Goal: Transaction & Acquisition: Purchase product/service

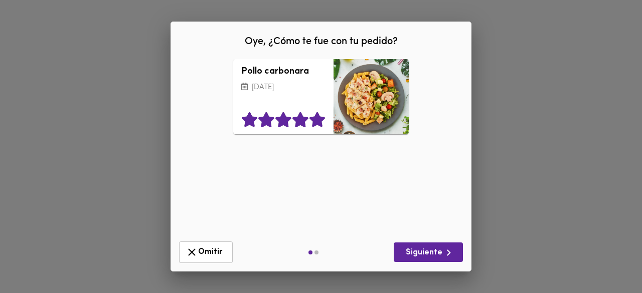
click at [319, 122] on icon at bounding box center [317, 120] width 16 height 15
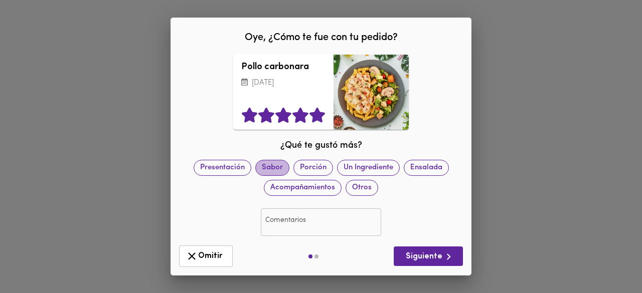
click at [289, 168] on span "Sabor" at bounding box center [272, 167] width 33 height 11
click at [426, 252] on span "Siguiente" at bounding box center [427, 257] width 53 height 13
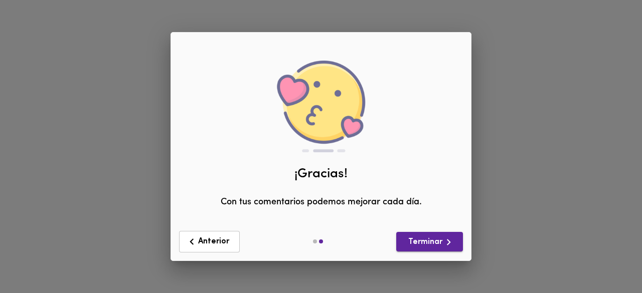
click at [420, 243] on span "Terminar" at bounding box center [429, 242] width 51 height 13
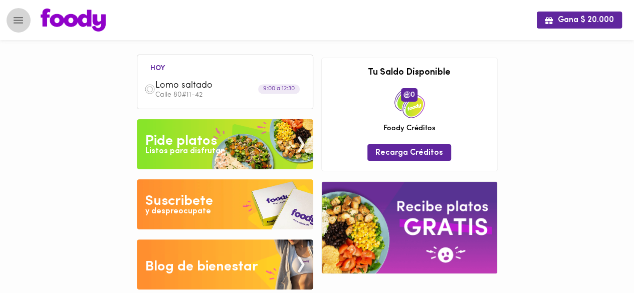
click at [24, 15] on icon "Menu" at bounding box center [18, 20] width 13 height 13
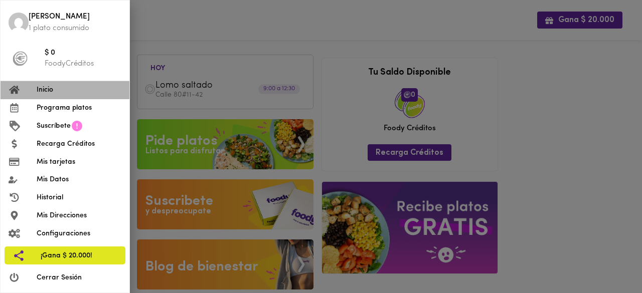
click at [49, 90] on span "Inicio" at bounding box center [79, 90] width 85 height 11
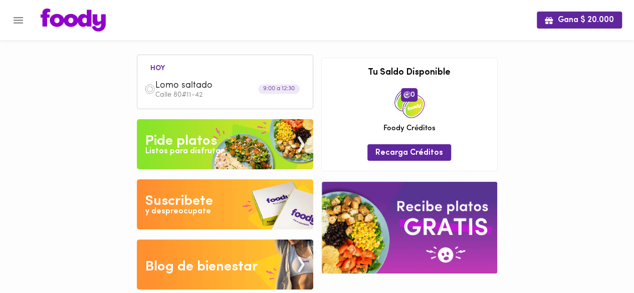
click at [165, 133] on div "Pide platos" at bounding box center [181, 141] width 72 height 20
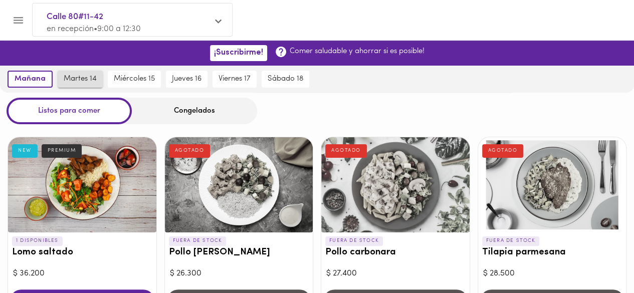
click at [75, 79] on span "martes 14" at bounding box center [80, 79] width 33 height 9
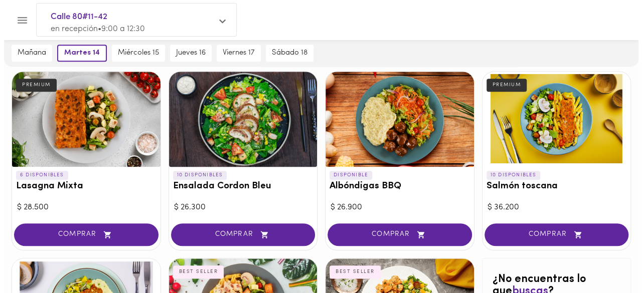
scroll to position [440, 0]
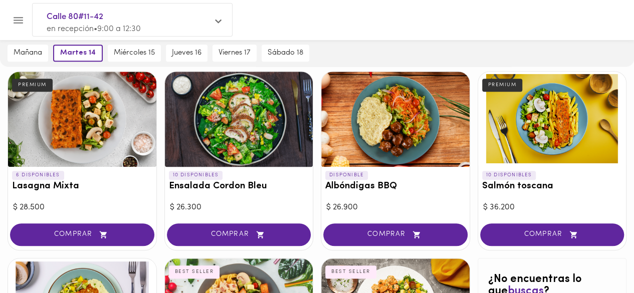
click at [373, 155] on div at bounding box center [395, 119] width 148 height 95
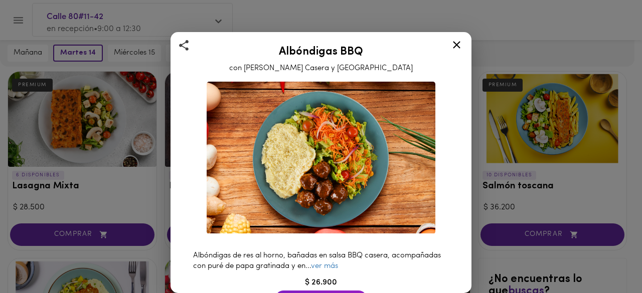
scroll to position [50, 0]
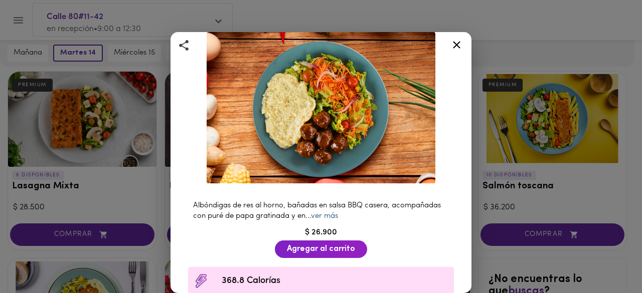
click at [338, 213] on link "ver más" at bounding box center [324, 217] width 27 height 8
click at [456, 47] on icon at bounding box center [456, 45] width 13 height 13
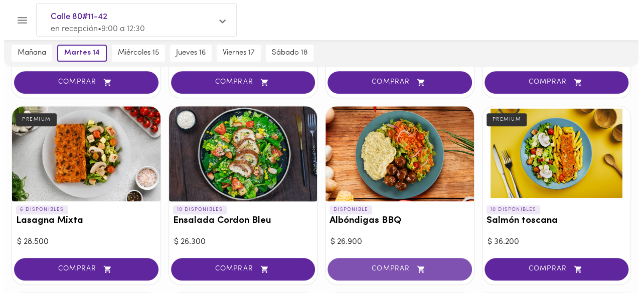
scroll to position [390, 0]
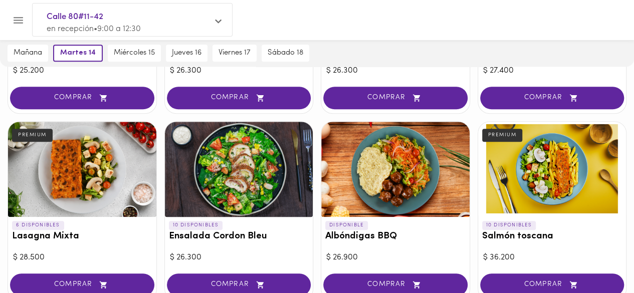
click at [115, 175] on div at bounding box center [82, 169] width 148 height 95
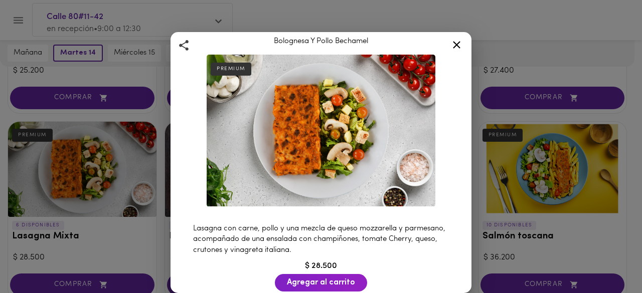
scroll to position [50, 0]
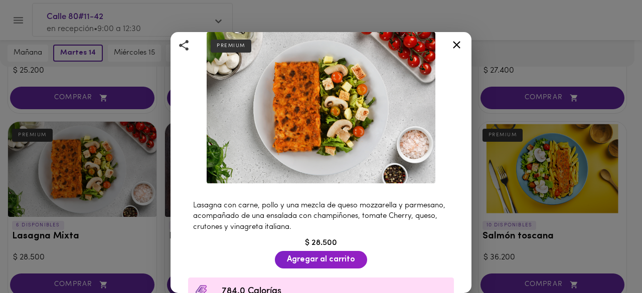
click at [457, 43] on icon at bounding box center [457, 45] width 8 height 8
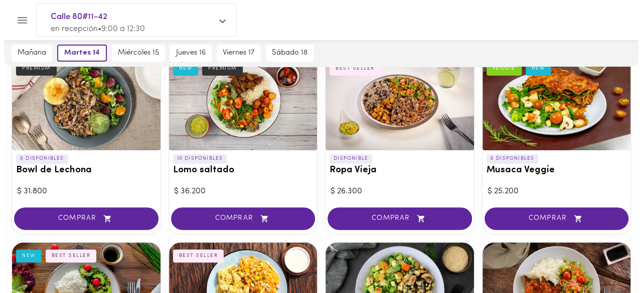
scroll to position [39, 0]
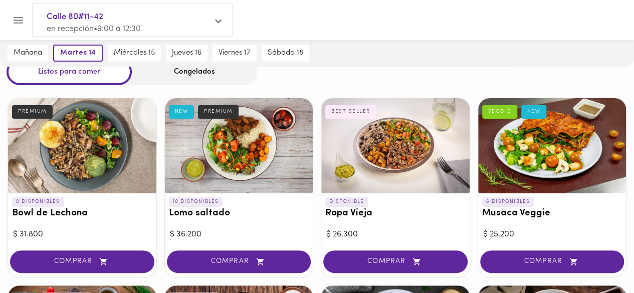
click at [85, 123] on div at bounding box center [82, 145] width 148 height 95
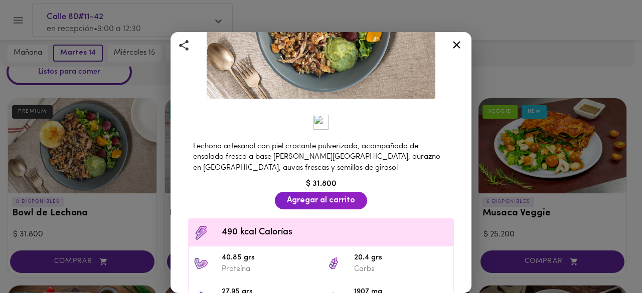
scroll to position [150, 0]
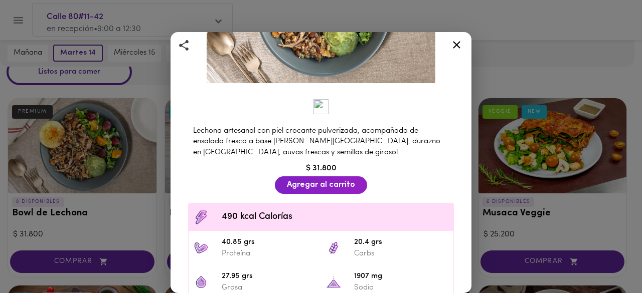
click at [457, 46] on icon at bounding box center [457, 45] width 8 height 8
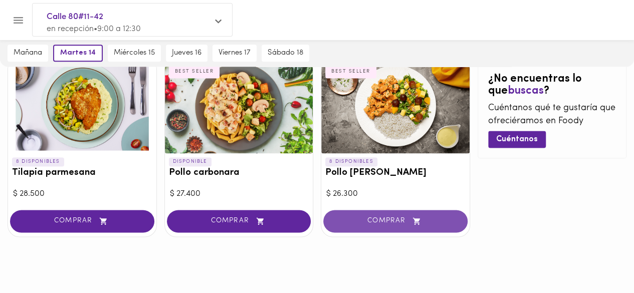
scroll to position [390, 0]
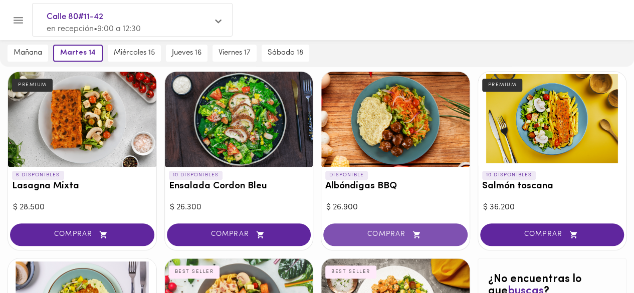
click at [396, 238] on span "COMPRAR" at bounding box center [395, 235] width 119 height 9
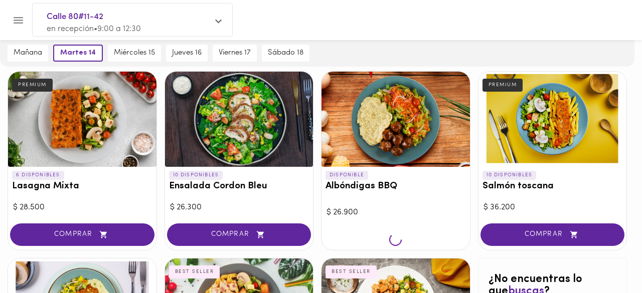
scroll to position [440, 0]
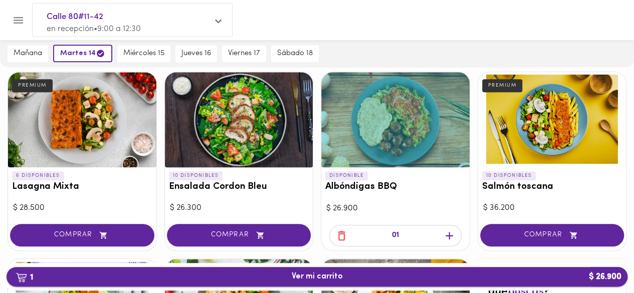
click at [400, 271] on button "1 Ver mi carrito $ 26.900" at bounding box center [317, 277] width 621 height 20
